Goal: Information Seeking & Learning: Learn about a topic

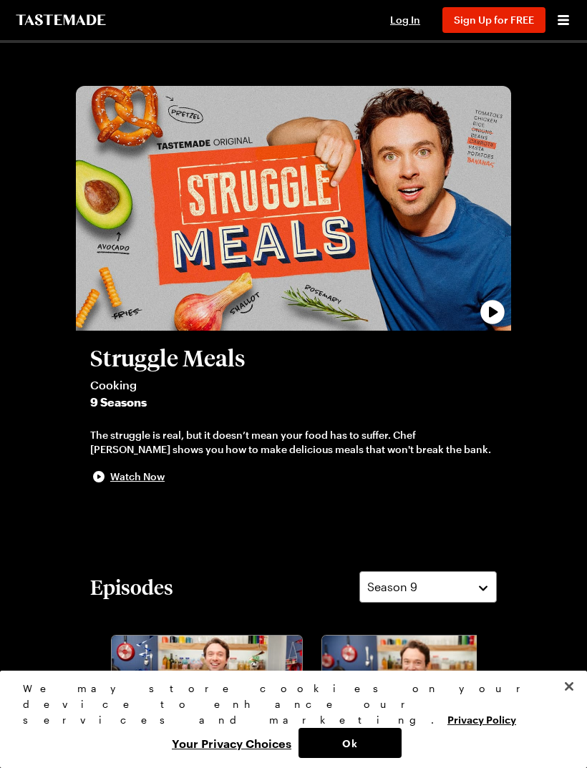
click at [492, 23] on span "Sign Up for FREE" at bounding box center [494, 20] width 80 height 12
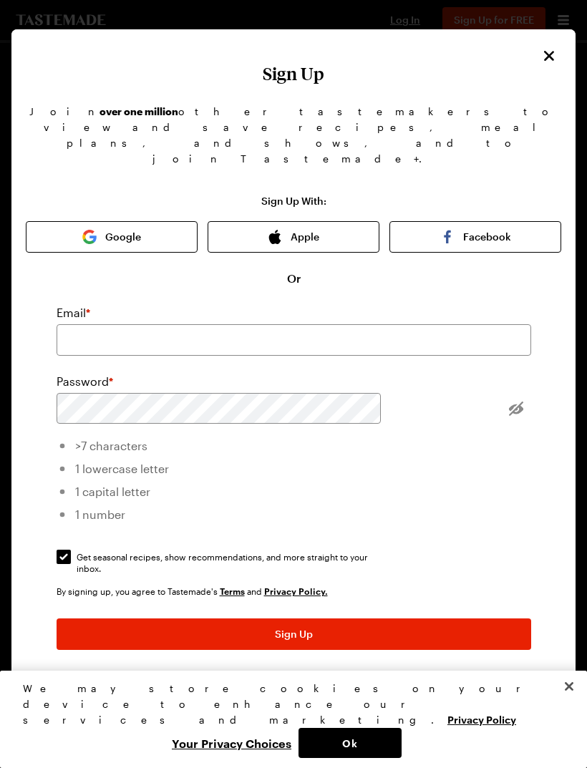
click at [97, 230] on img "button" at bounding box center [89, 237] width 14 height 14
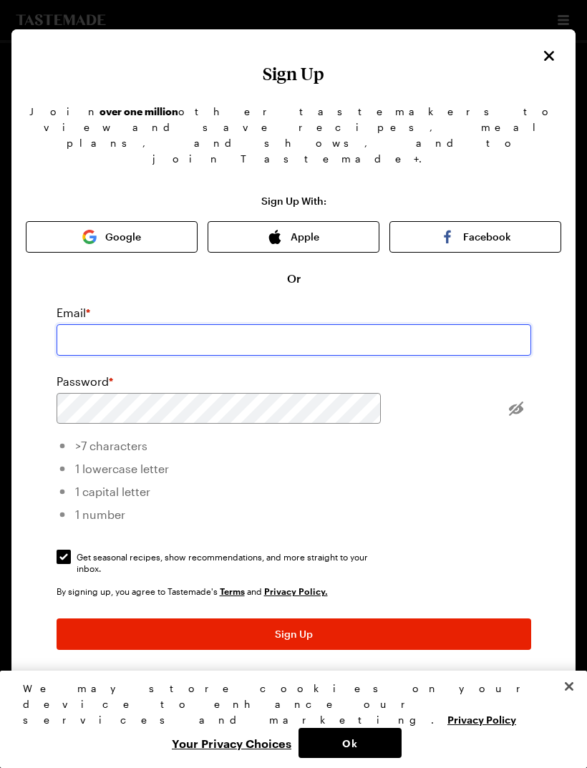
click at [314, 324] on input "email" at bounding box center [294, 339] width 475 height 31
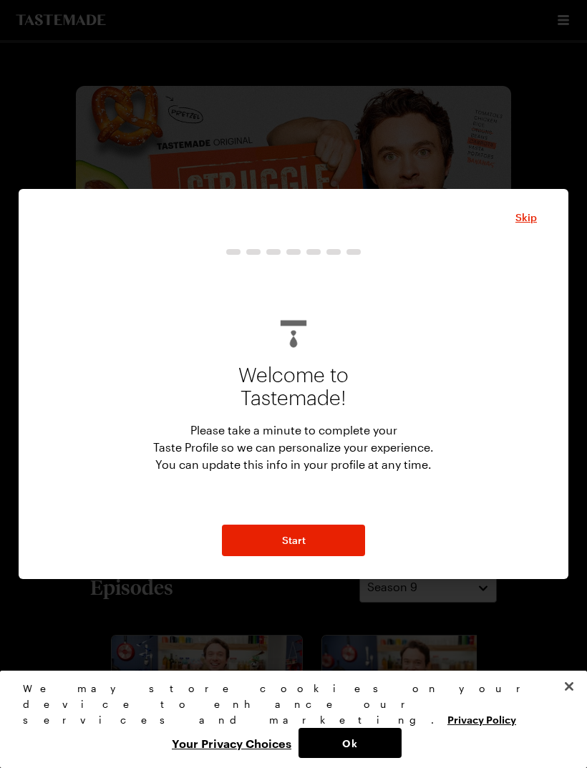
click at [336, 528] on button "Start" at bounding box center [293, 540] width 143 height 31
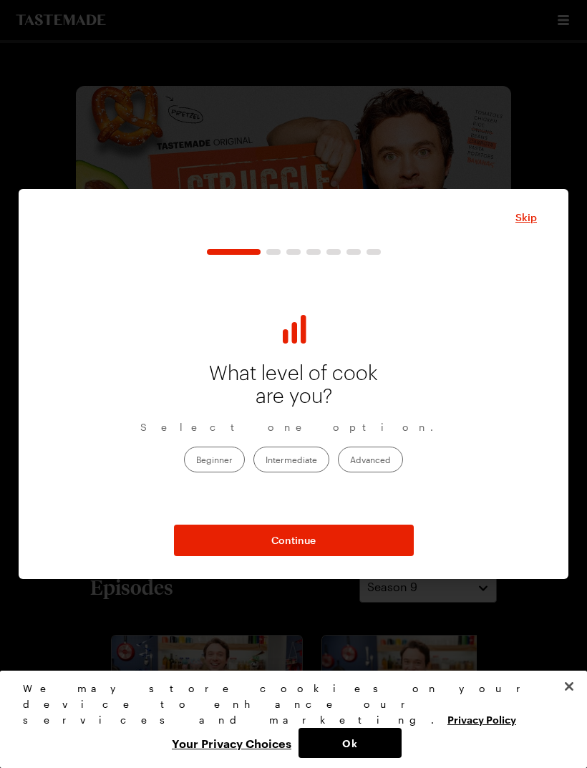
click at [230, 447] on label "Beginner" at bounding box center [214, 460] width 61 height 26
click at [196, 460] on input "Beginner" at bounding box center [196, 460] width 0 height 0
click at [314, 537] on span "Continue" at bounding box center [293, 540] width 44 height 14
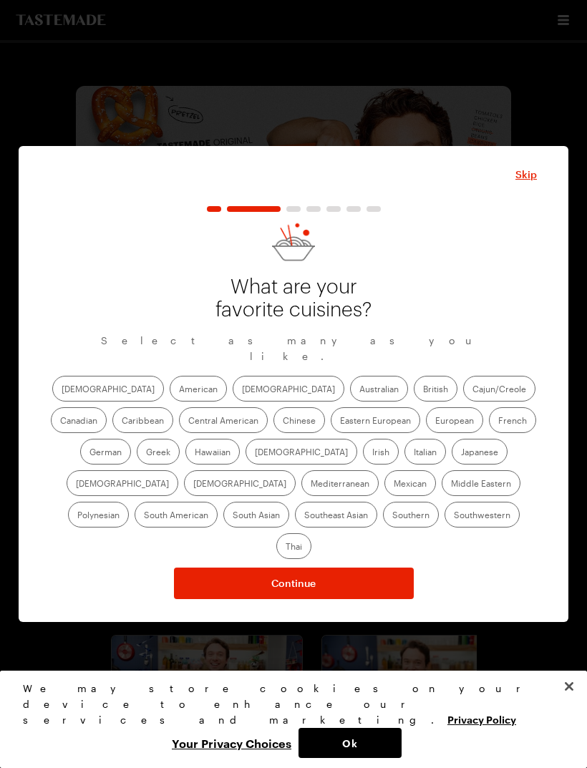
click at [170, 395] on label "American" at bounding box center [198, 389] width 57 height 26
click at [179, 390] on input "American" at bounding box center [179, 390] width 0 height 0
click at [320, 568] on button "Continue" at bounding box center [294, 583] width 240 height 31
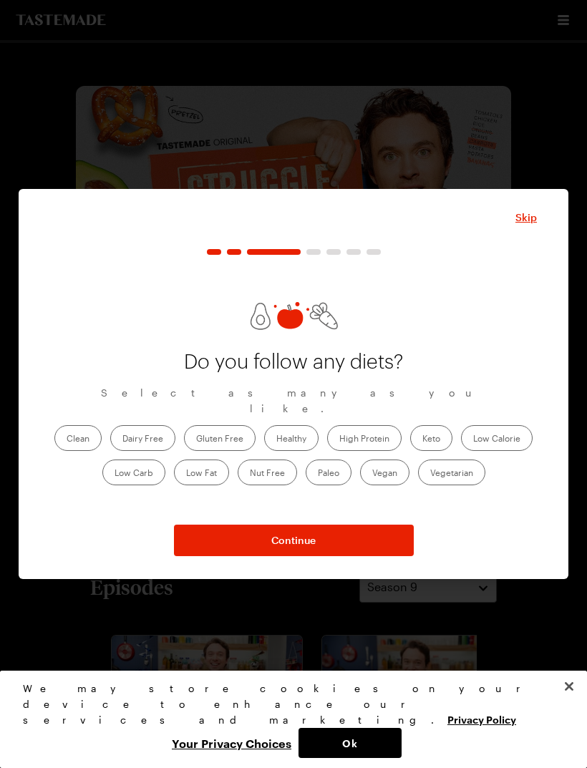
click at [80, 430] on label "Clean" at bounding box center [77, 438] width 47 height 26
click at [67, 440] on input "Clean" at bounding box center [67, 440] width 0 height 0
click at [353, 535] on button "Continue" at bounding box center [294, 540] width 240 height 31
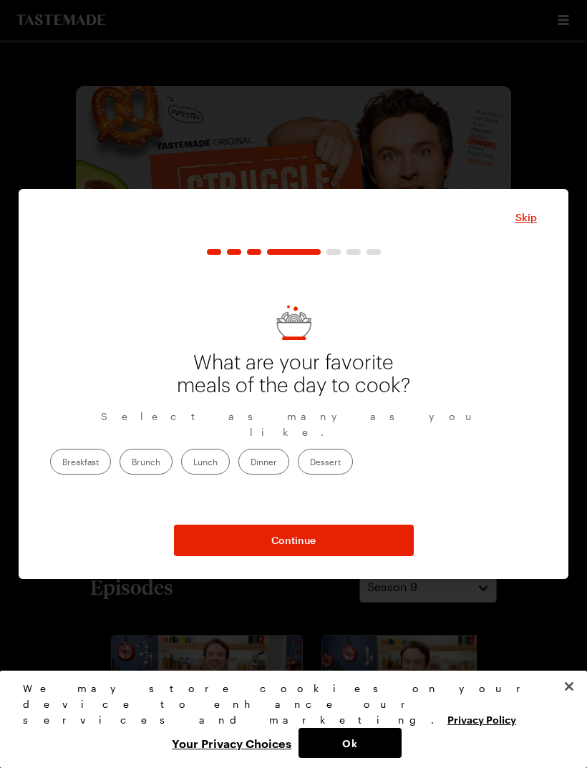
click at [230, 458] on label "Lunch" at bounding box center [205, 462] width 49 height 26
click at [193, 463] on input "Lunch" at bounding box center [193, 463] width 0 height 0
click at [336, 526] on button "Continue" at bounding box center [294, 540] width 240 height 31
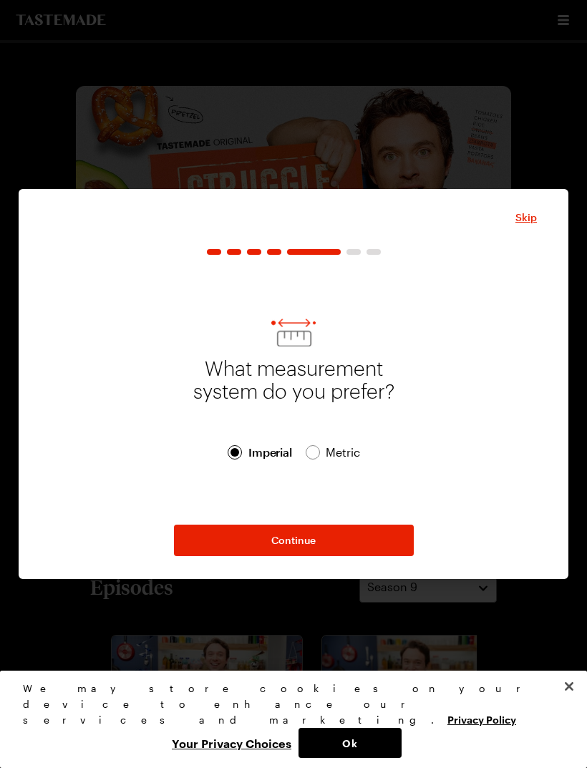
click at [346, 539] on button "Continue" at bounding box center [294, 540] width 240 height 31
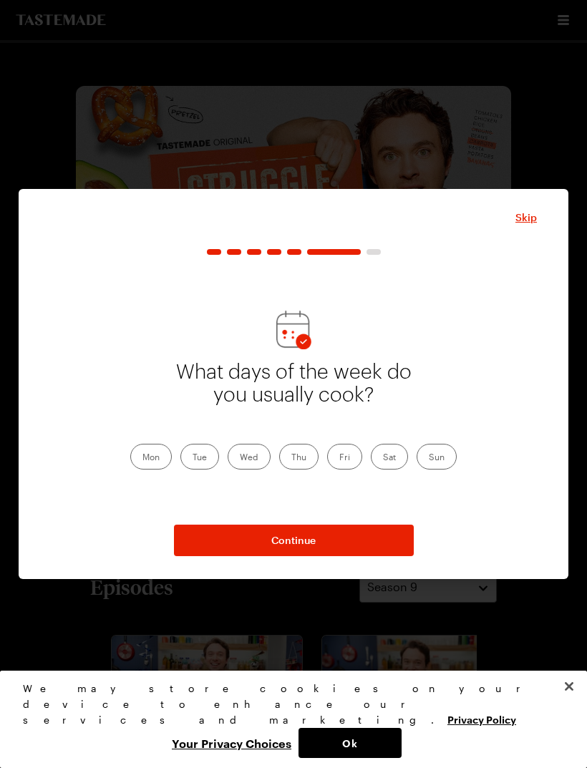
click at [397, 459] on label "Sat" at bounding box center [389, 457] width 37 height 26
click at [383, 458] on input "Sat" at bounding box center [383, 458] width 0 height 0
click at [435, 458] on label "Sun" at bounding box center [437, 457] width 40 height 26
click at [429, 458] on input "Sun" at bounding box center [429, 458] width 0 height 0
click at [378, 542] on button "Continue" at bounding box center [294, 540] width 240 height 31
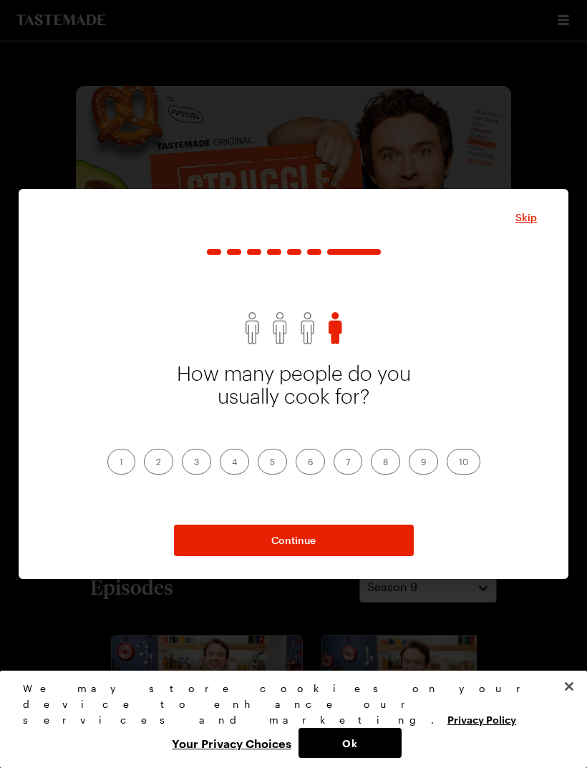
click at [154, 456] on label "2" at bounding box center [158, 462] width 29 height 26
click at [156, 463] on input "2" at bounding box center [156, 463] width 0 height 0
click at [306, 530] on button "Continue" at bounding box center [294, 540] width 240 height 31
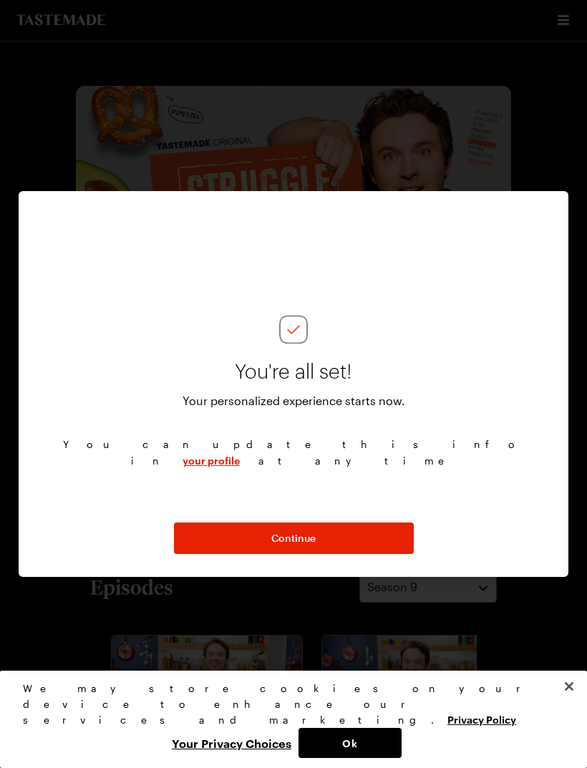
click at [352, 537] on button "Continue" at bounding box center [294, 538] width 240 height 31
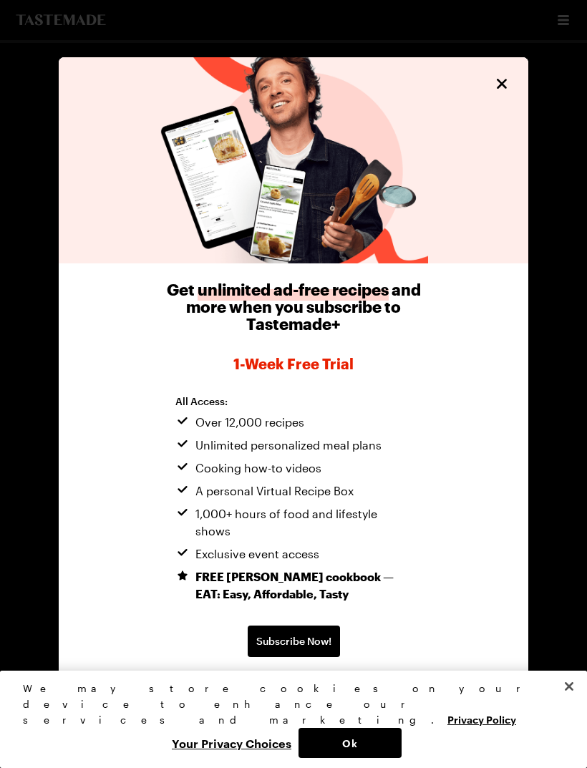
click at [495, 92] on icon "Close" at bounding box center [501, 83] width 17 height 17
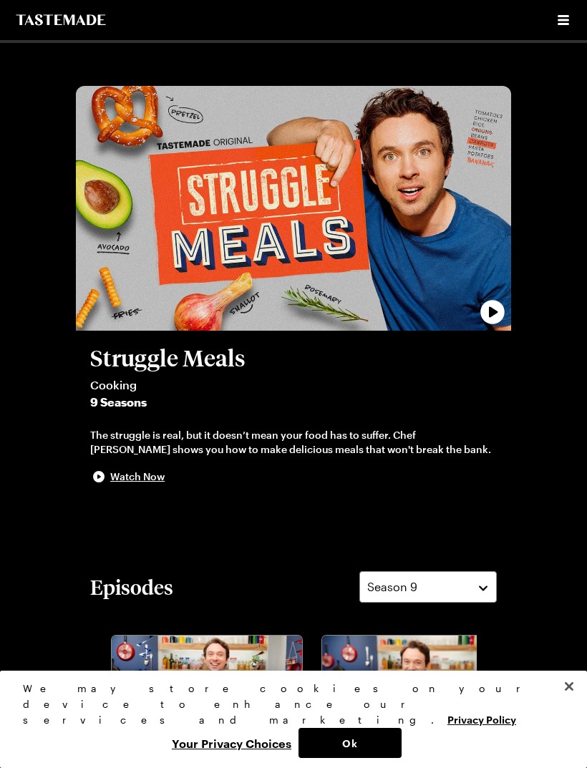
click at [556, 29] on button "Open menu" at bounding box center [563, 20] width 19 height 19
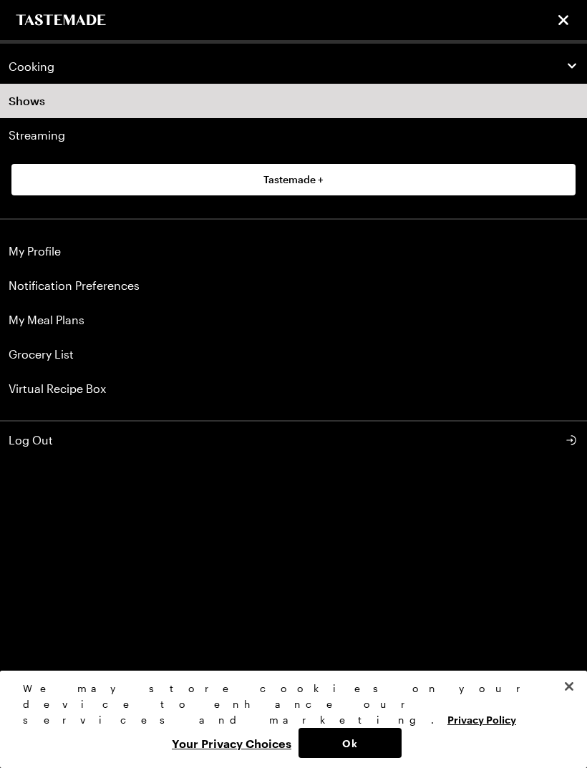
click at [98, 393] on link "Virtual Recipe Box" at bounding box center [293, 389] width 587 height 34
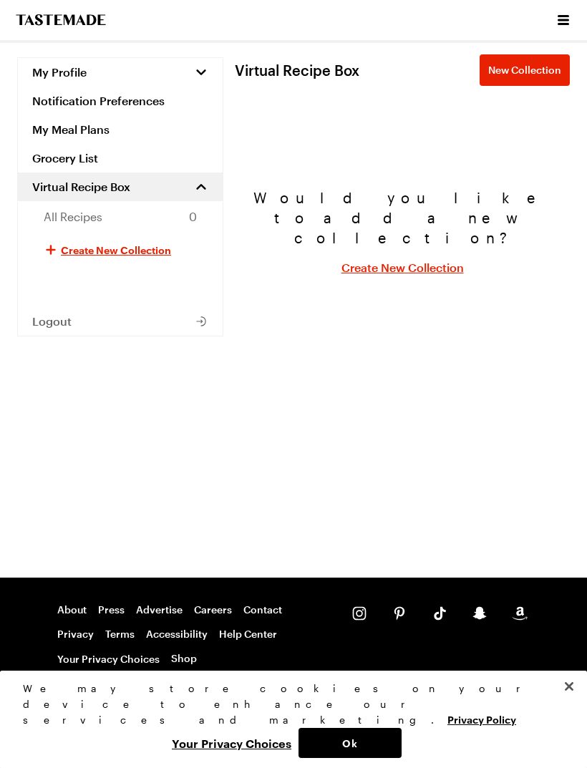
click at [561, 19] on icon "Open menu" at bounding box center [563, 20] width 11 height 10
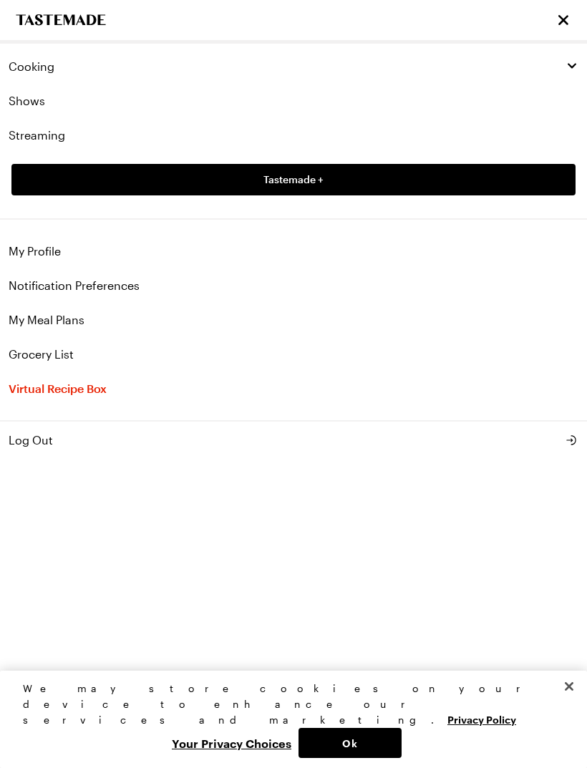
click at [20, 60] on span "Cooking" at bounding box center [32, 66] width 46 height 14
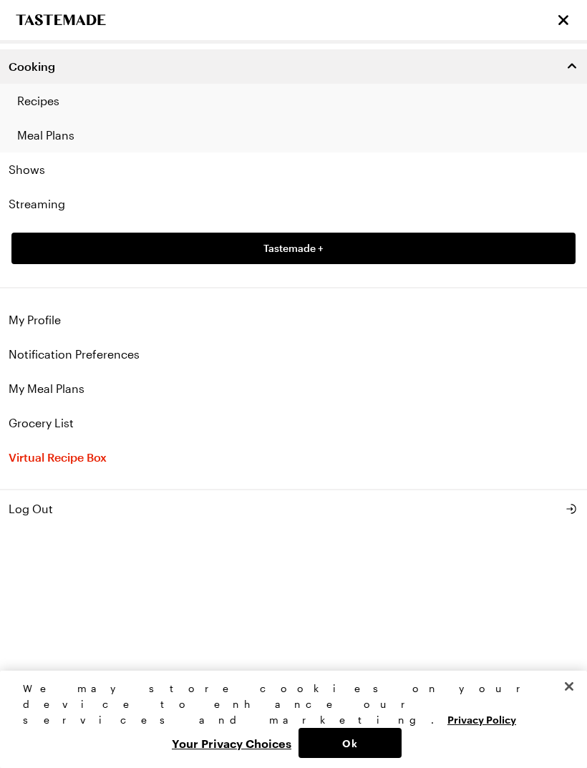
click at [39, 97] on link "Recipes" at bounding box center [293, 101] width 587 height 34
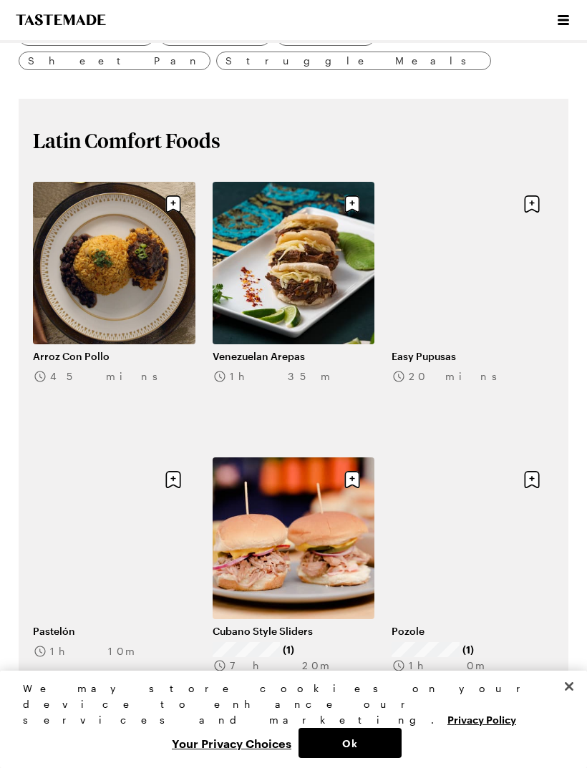
scroll to position [505, 0]
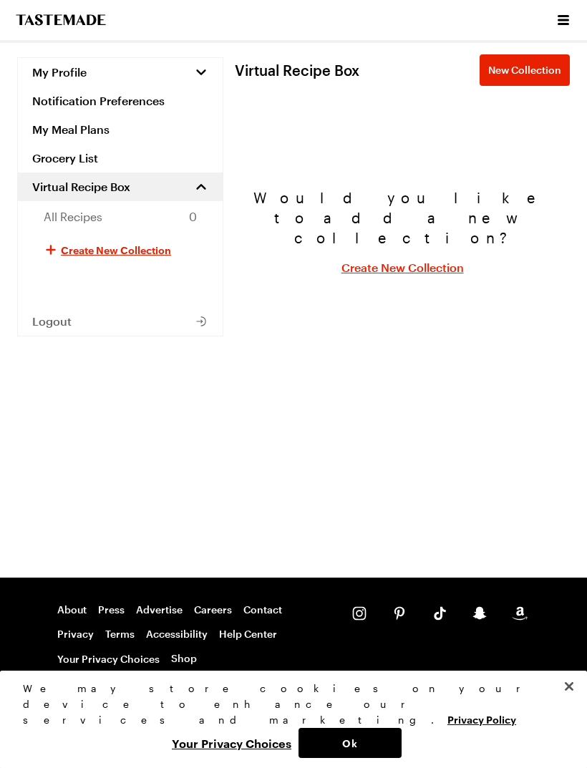
click at [556, 23] on icon "Open menu" at bounding box center [563, 19] width 17 height 17
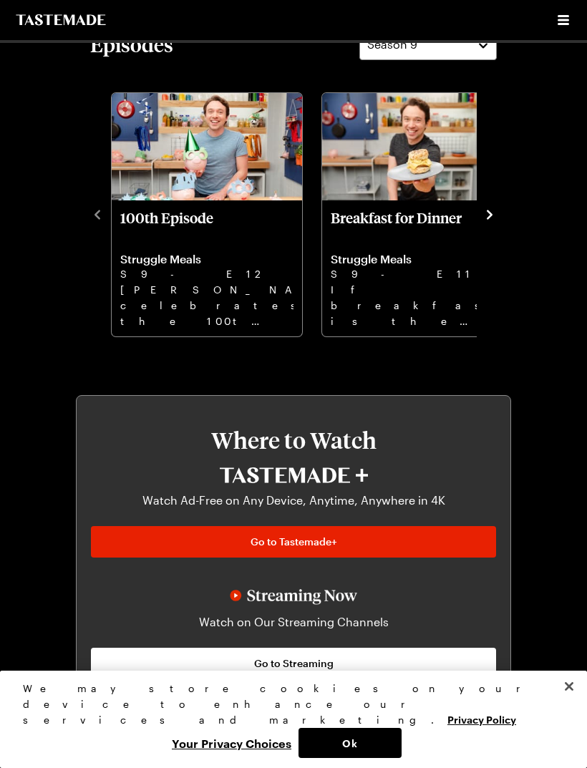
scroll to position [497, 0]
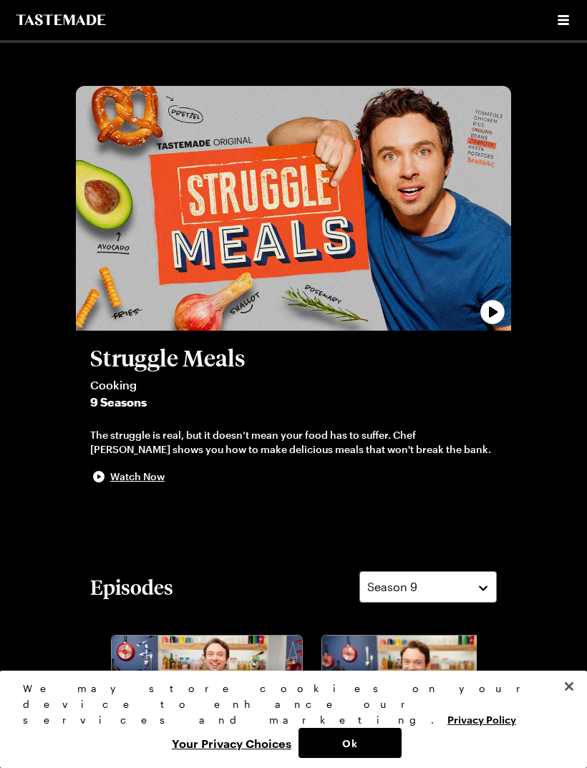
click at [568, 21] on icon "Open menu" at bounding box center [563, 20] width 11 height 10
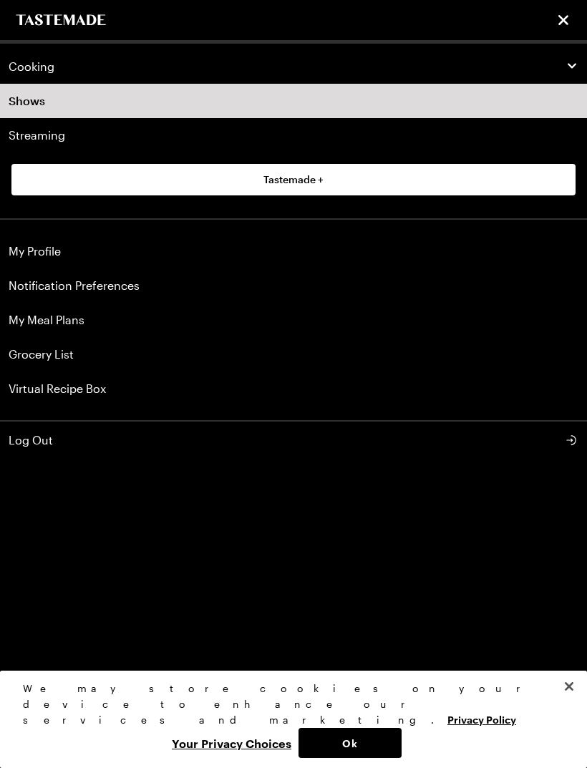
click at [72, 321] on link "My Meal Plans" at bounding box center [293, 320] width 587 height 34
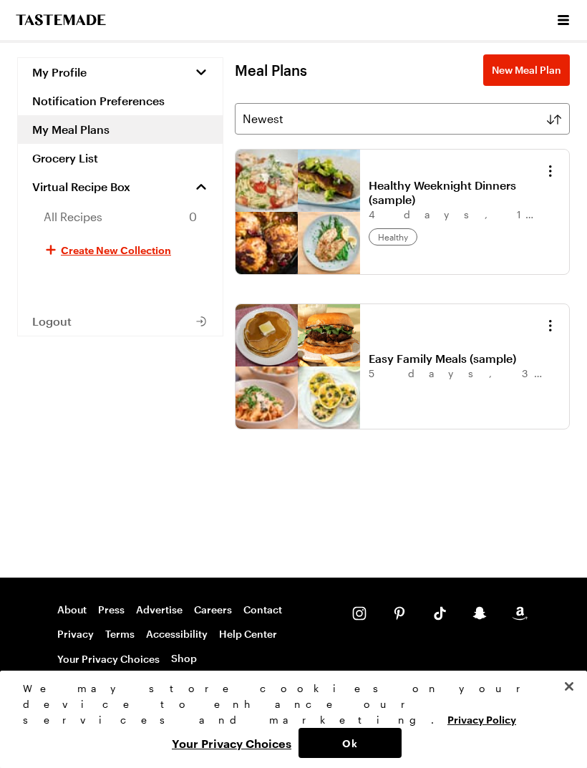
click at [563, 19] on icon "Open menu" at bounding box center [563, 19] width 17 height 17
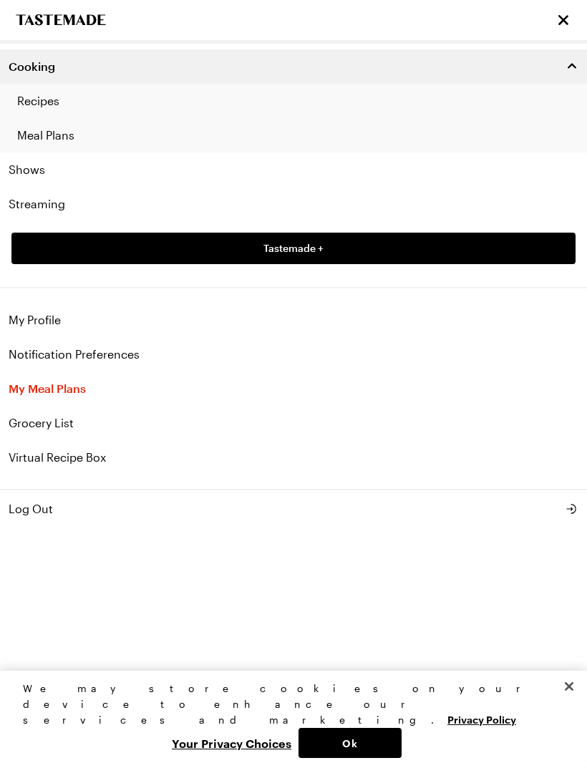
click at [42, 166] on link "Shows" at bounding box center [293, 169] width 587 height 34
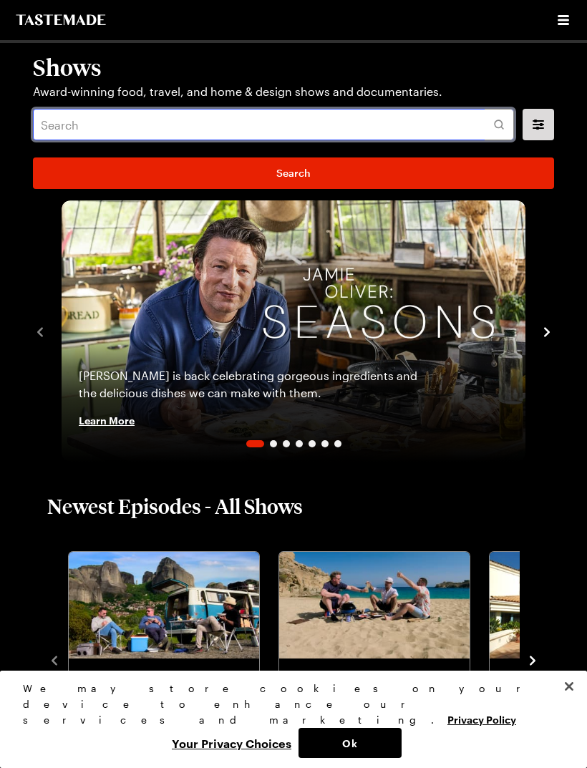
click at [428, 132] on input "text" at bounding box center [273, 124] width 481 height 31
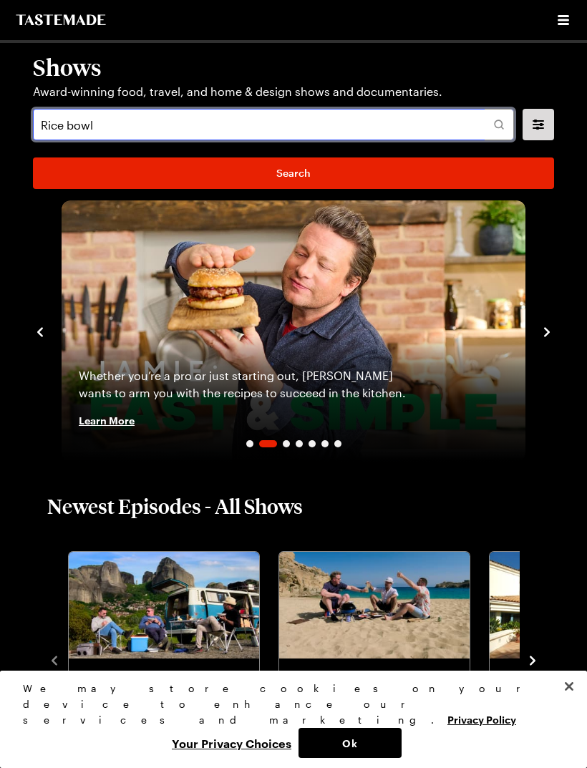
type input "Rice bowl"
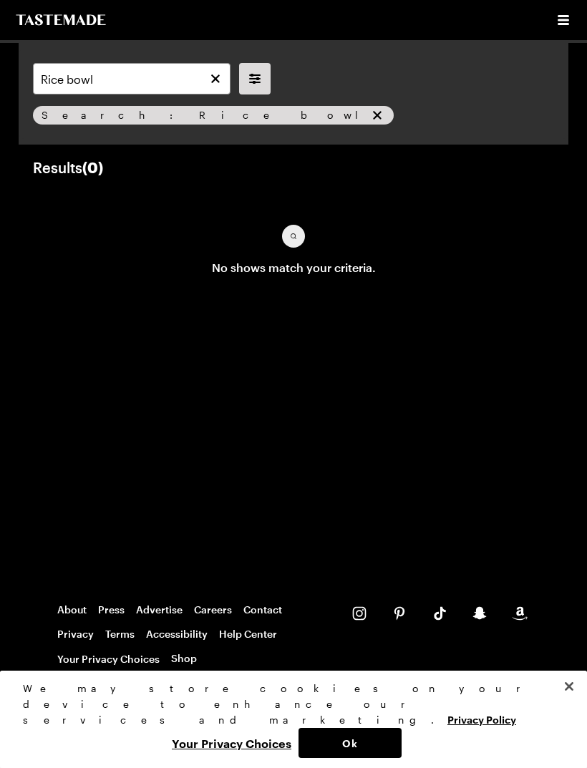
click at [223, 86] on button "Clear search" at bounding box center [216, 79] width 16 height 16
click at [554, 24] on button "Open menu" at bounding box center [563, 20] width 19 height 19
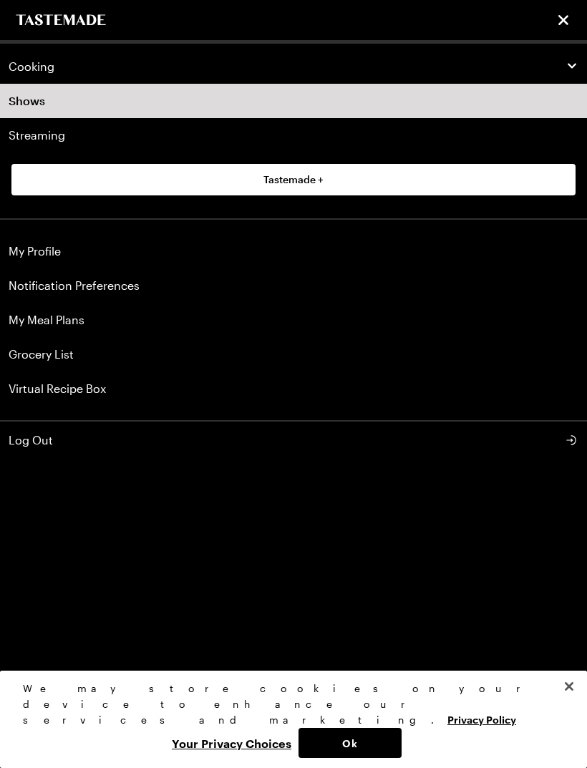
click at [571, 60] on icon "button" at bounding box center [572, 65] width 13 height 13
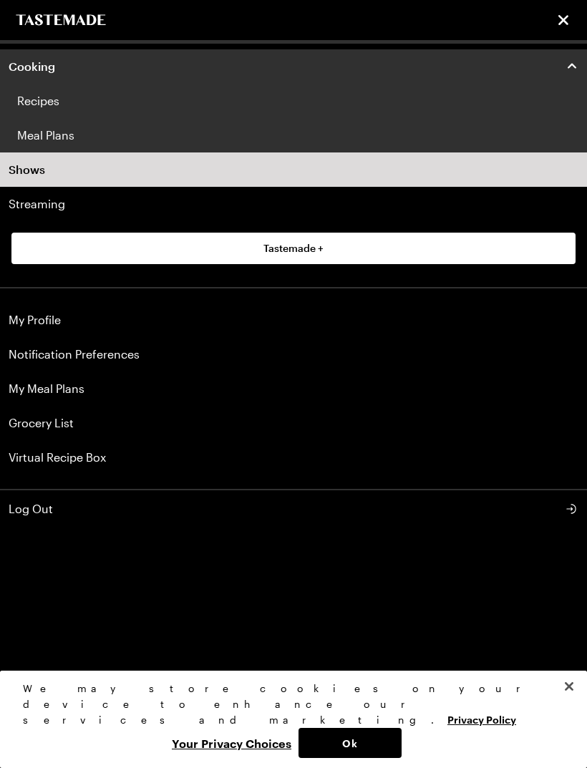
click at [77, 92] on link "Recipes" at bounding box center [293, 101] width 587 height 34
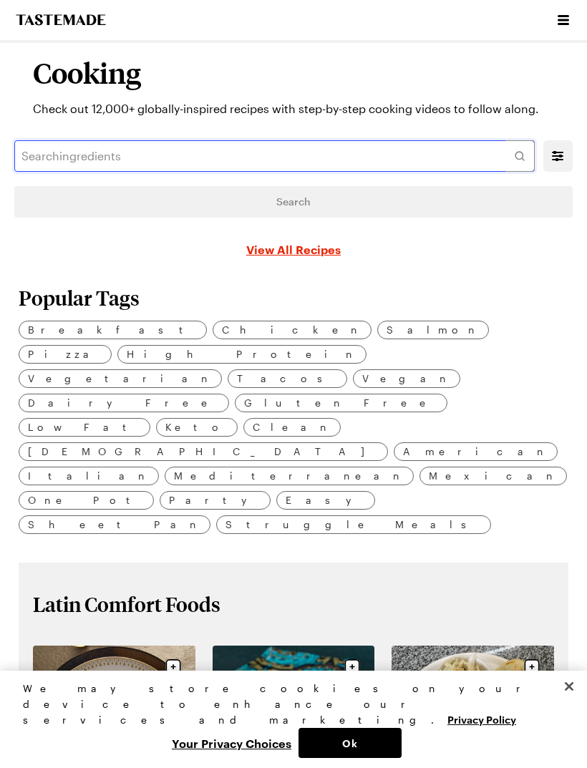
click at [389, 157] on input "text" at bounding box center [274, 155] width 520 height 31
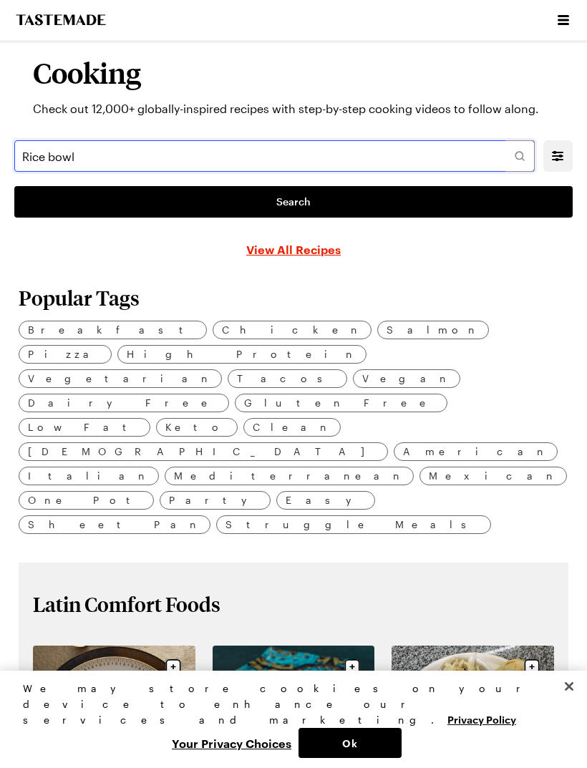
type input "Rice bowl"
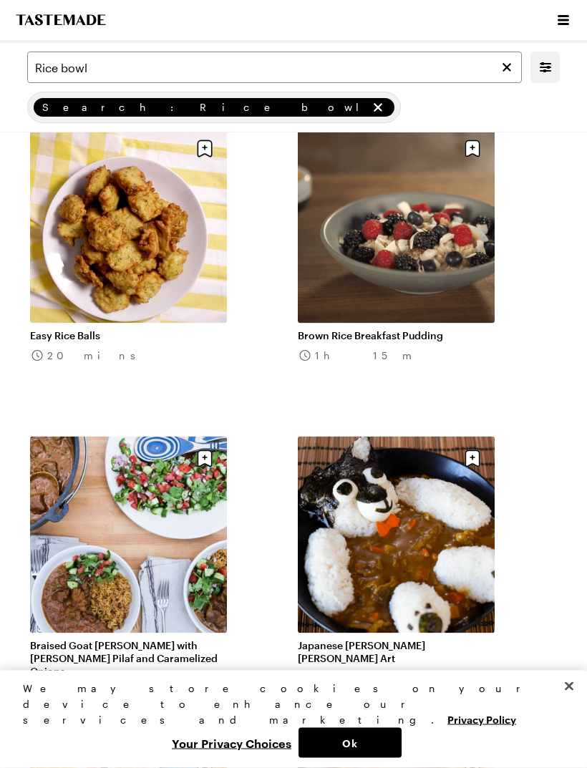
scroll to position [11577, 0]
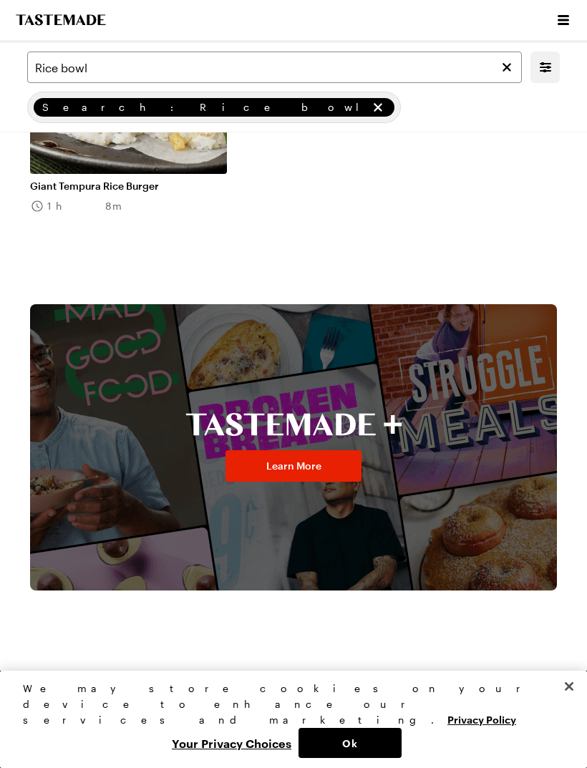
scroll to position [17656, 0]
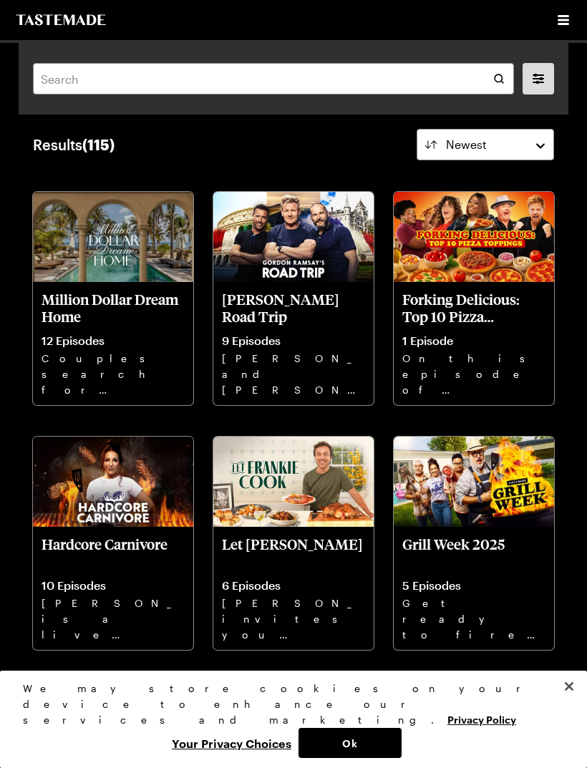
click at [376, 734] on button "Ok" at bounding box center [350, 743] width 103 height 30
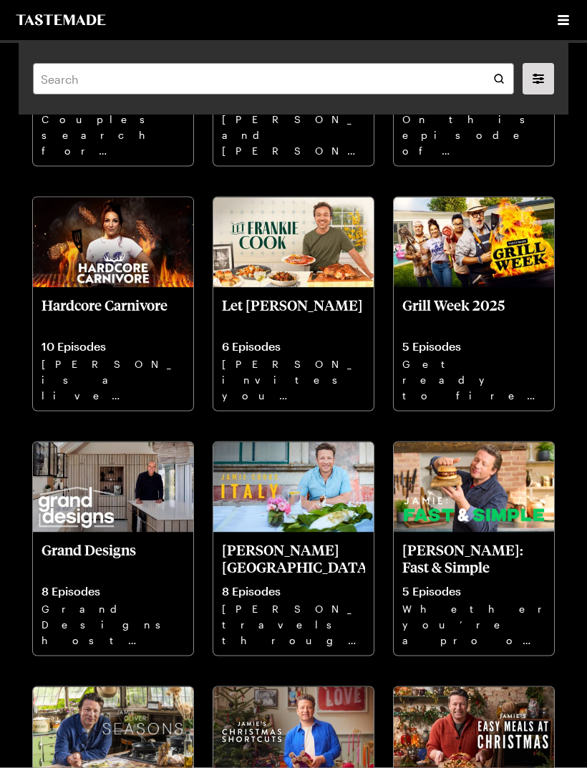
scroll to position [240, 0]
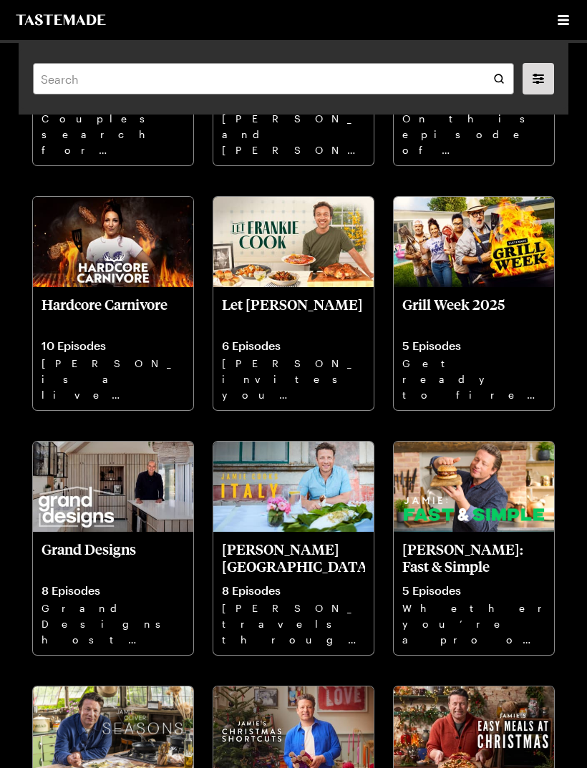
click at [514, 505] on img at bounding box center [474, 487] width 160 height 90
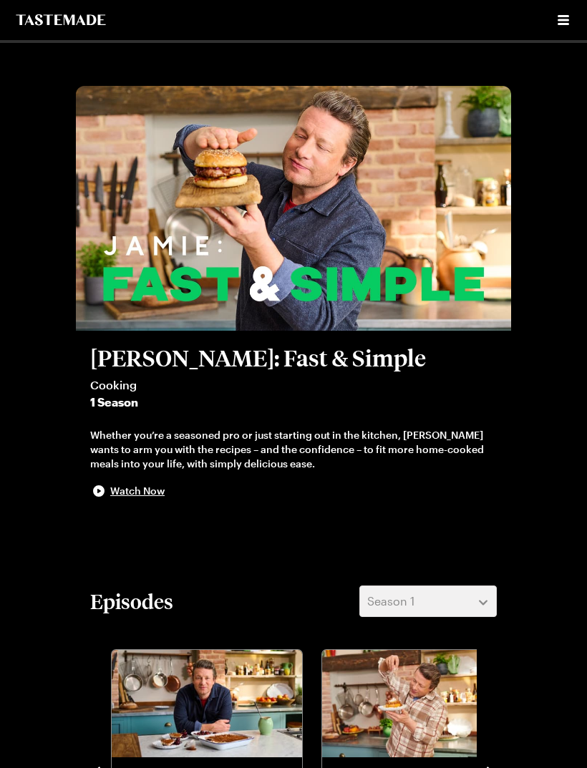
click at [565, 21] on icon "Open menu" at bounding box center [563, 20] width 11 height 10
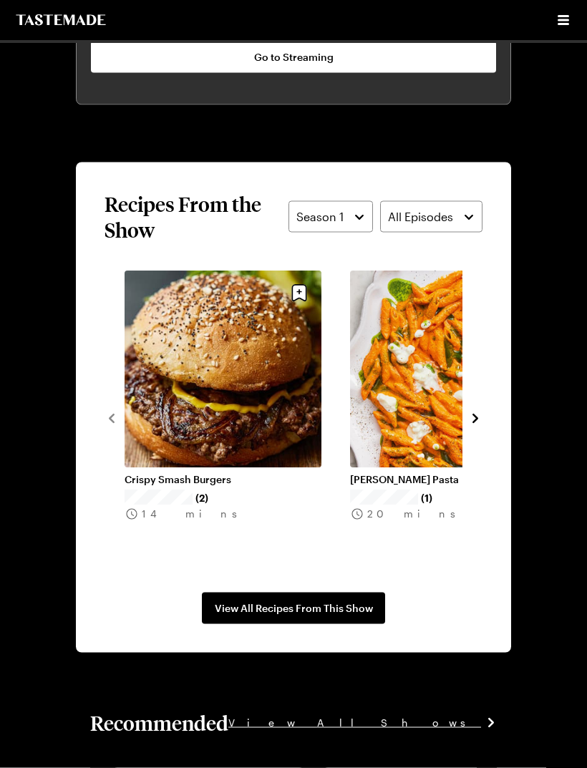
scroll to position [1165, 0]
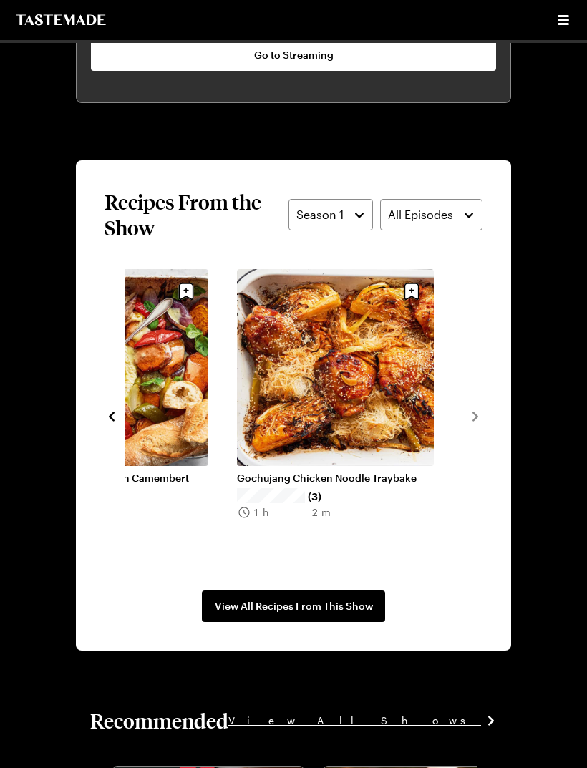
scroll to position [240, 0]
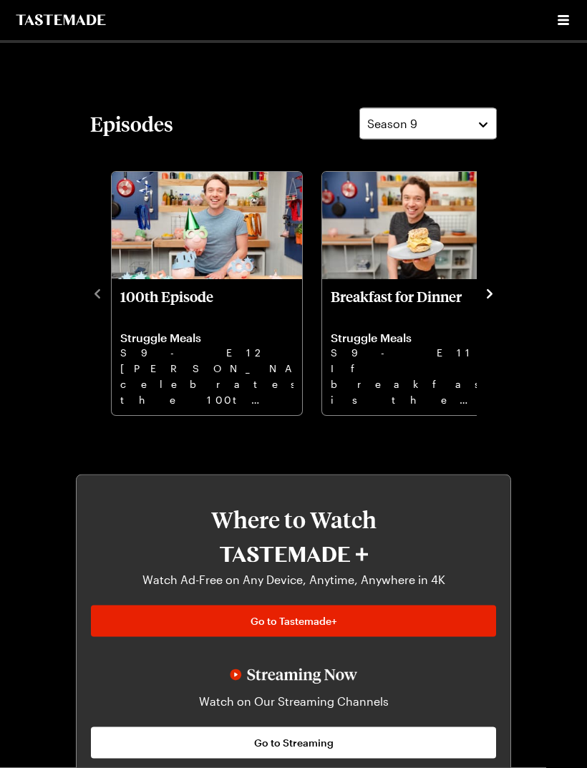
scroll to position [470, 0]
